Goal: Register for event/course

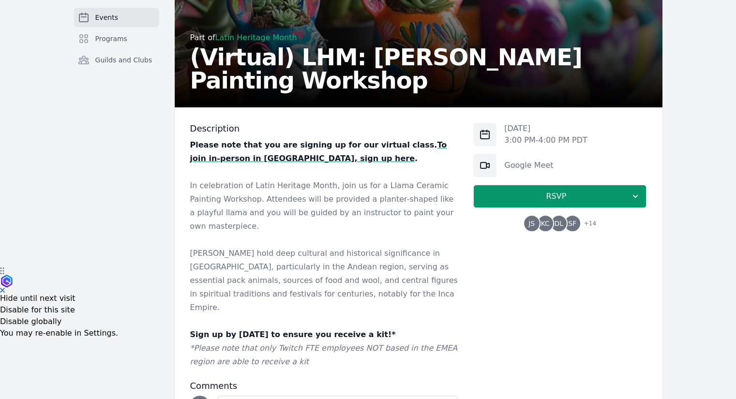
scroll to position [194, 0]
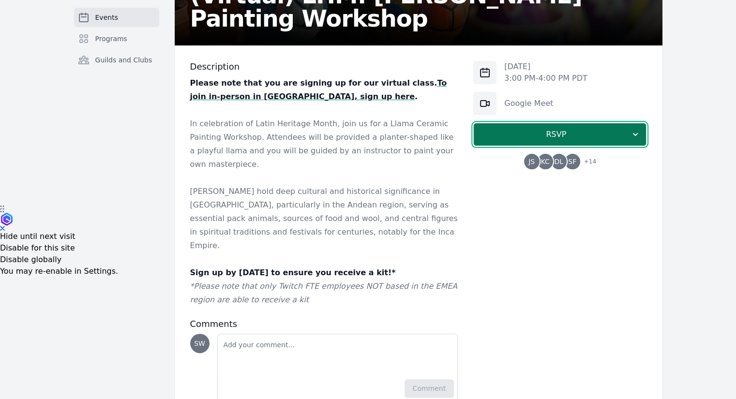
click at [584, 135] on span "RSVP" at bounding box center [555, 135] width 149 height 12
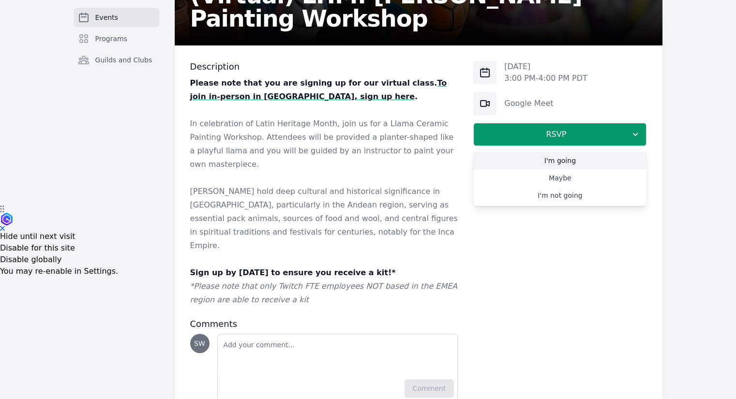
click at [558, 159] on link "I'm going" at bounding box center [559, 160] width 173 height 17
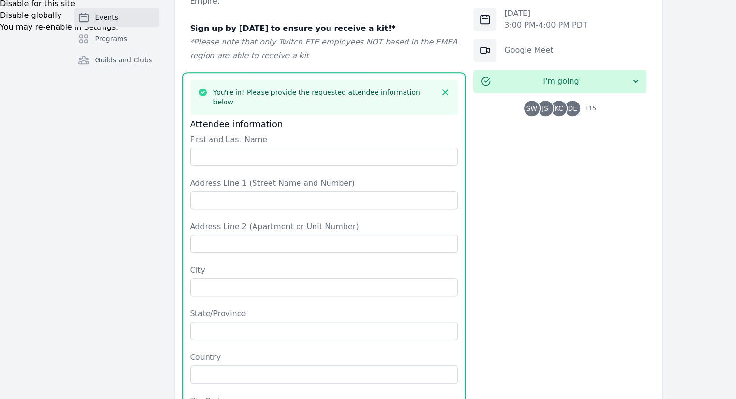
scroll to position [387, 0]
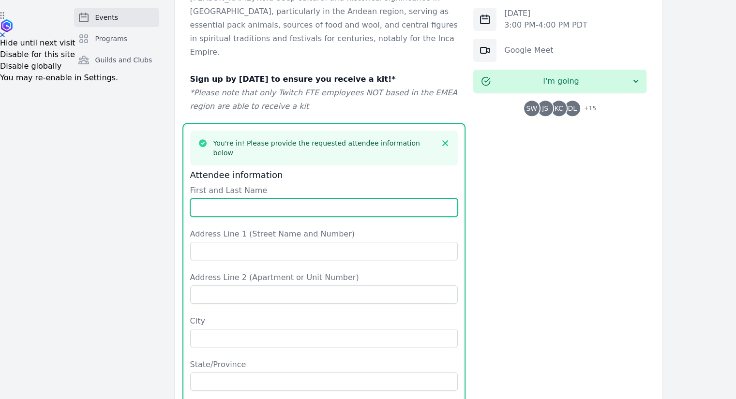
click at [246, 198] on input "First and Last Name" at bounding box center [324, 207] width 268 height 18
type input "[PERSON_NAME]"
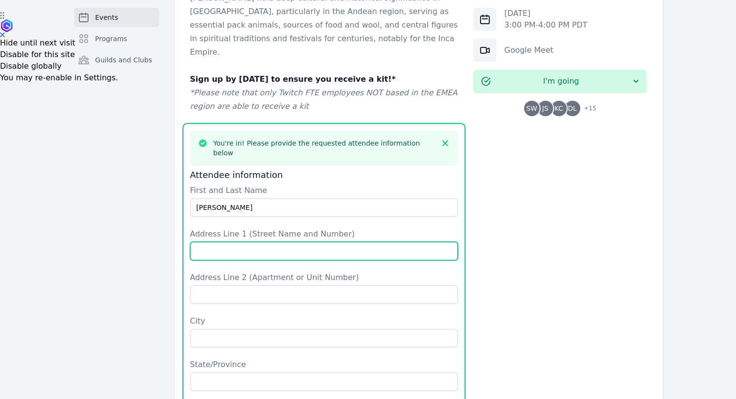
drag, startPoint x: 214, startPoint y: 213, endPoint x: 225, endPoint y: 210, distance: 11.9
click at [214, 242] on input "Address Line 1 (Street Name and Number)" at bounding box center [324, 251] width 268 height 18
type input "[STREET_ADDRESS]"
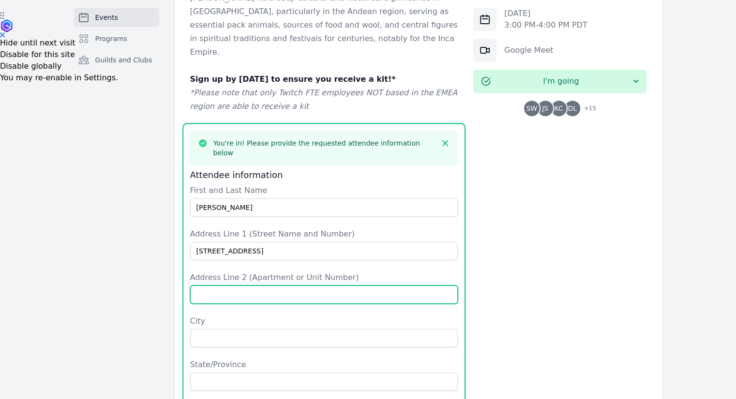
type input "Apt 102"
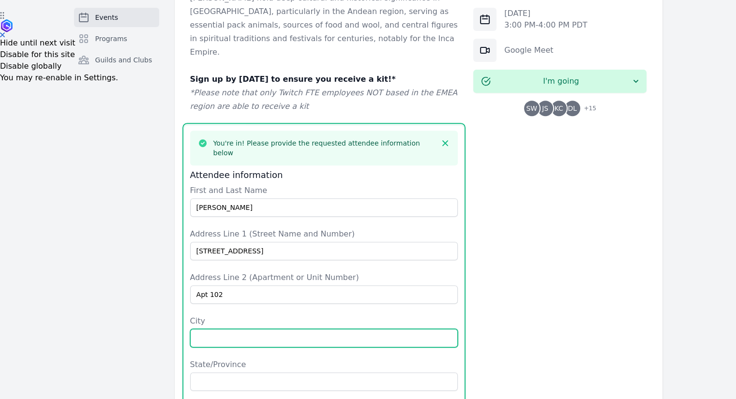
type input "[GEOGRAPHIC_DATA]"
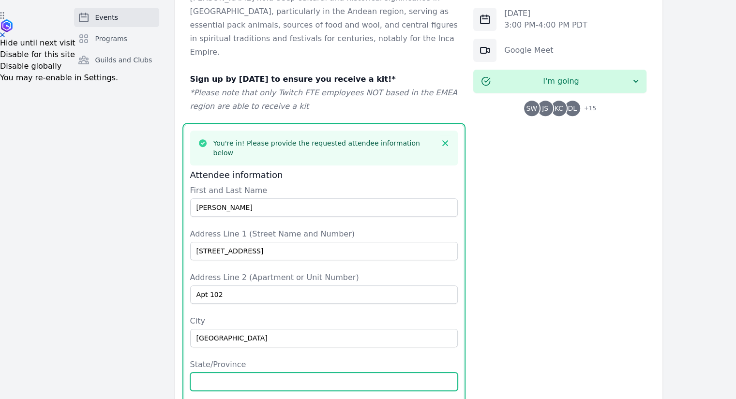
type input "CA"
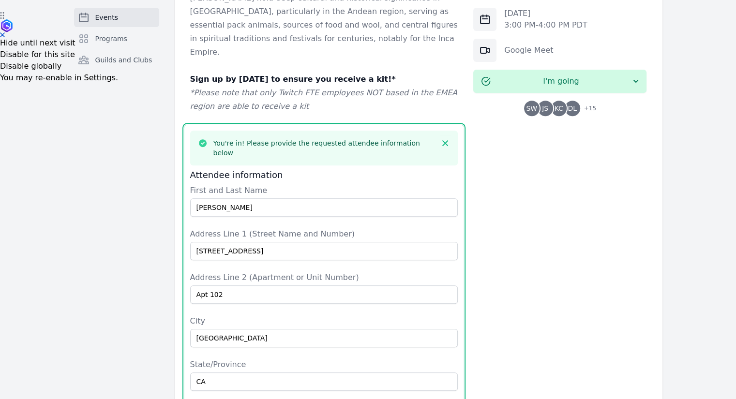
type input "[GEOGRAPHIC_DATA]"
type input "94123"
type input "4257363436"
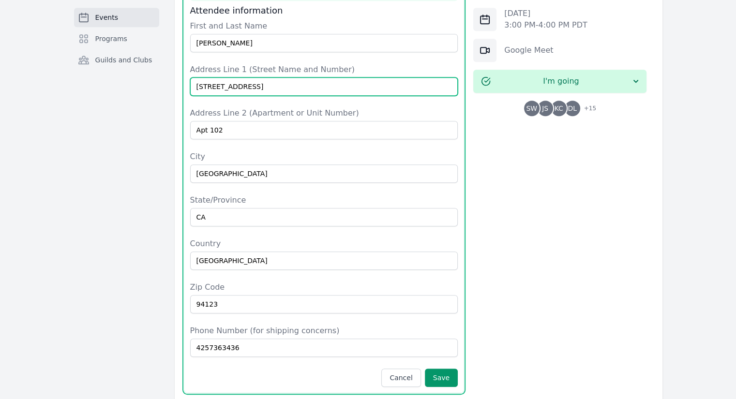
scroll to position [636, 0]
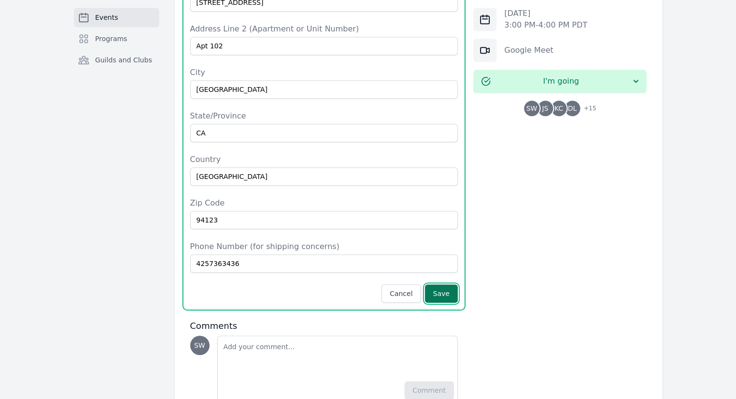
click at [451, 284] on button "Save" at bounding box center [441, 293] width 33 height 18
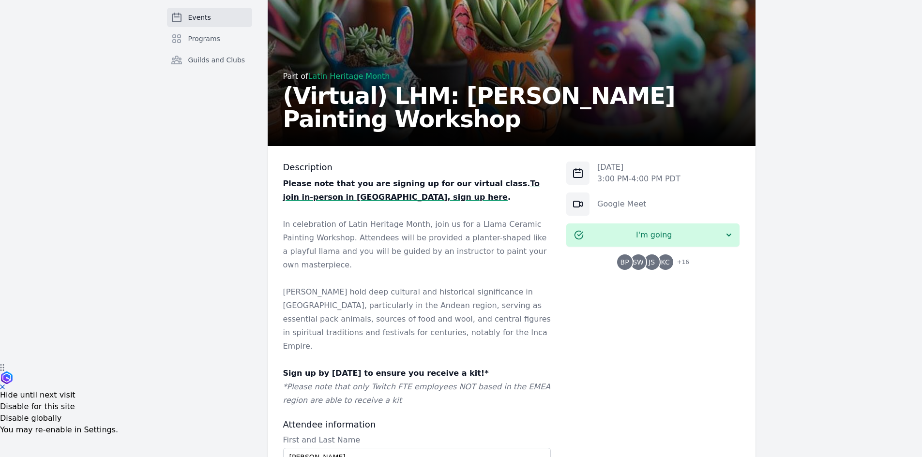
scroll to position [74, 0]
